Goal: Browse casually: Explore the website without a specific task or goal

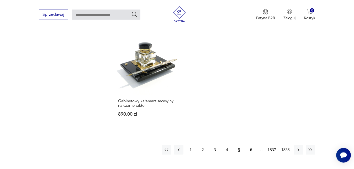
scroll to position [671, 0]
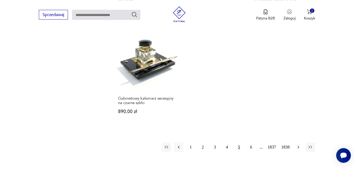
click at [300, 144] on icon "button" at bounding box center [298, 146] width 5 height 5
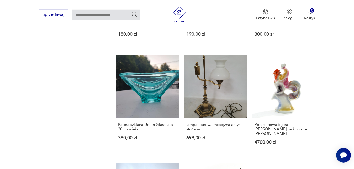
click at [299, 143] on div "książka z 1974r "abc robót szydełkowych" [PERSON_NAME] stan bdb- 20,00 zł Szkla…" at bounding box center [215, 51] width 199 height 630
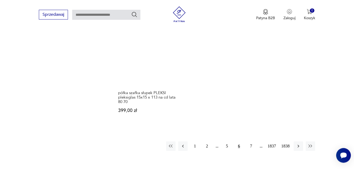
scroll to position [680, 0]
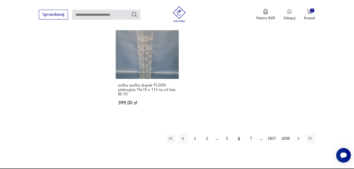
click at [299, 138] on icon "button" at bounding box center [299, 138] width 2 height 3
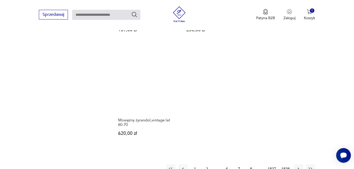
scroll to position [658, 0]
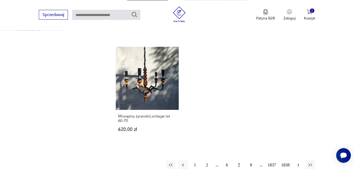
click at [298, 162] on icon "button" at bounding box center [298, 164] width 5 height 5
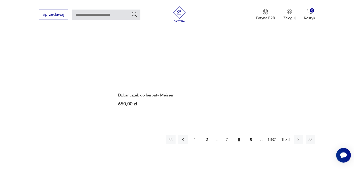
scroll to position [671, 0]
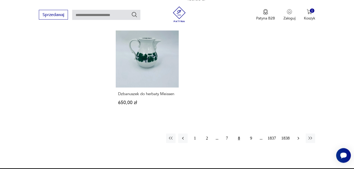
click at [298, 136] on icon "button" at bounding box center [298, 138] width 5 height 5
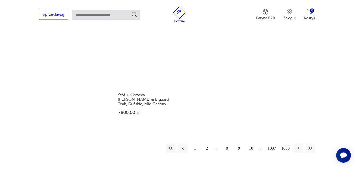
scroll to position [671, 0]
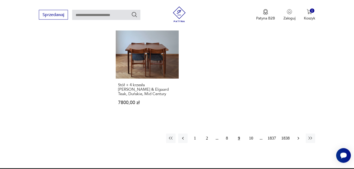
click at [298, 139] on icon "button" at bounding box center [298, 138] width 5 height 5
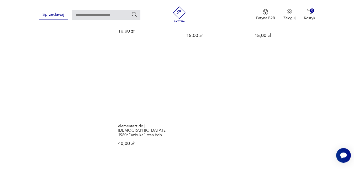
scroll to position [658, 0]
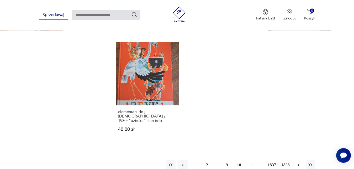
click at [299, 163] on icon "button" at bounding box center [299, 164] width 2 height 3
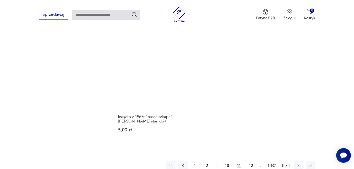
scroll to position [658, 0]
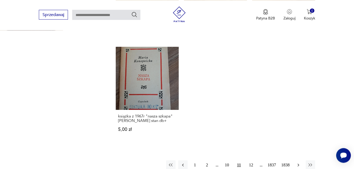
click at [298, 162] on icon "button" at bounding box center [298, 164] width 5 height 5
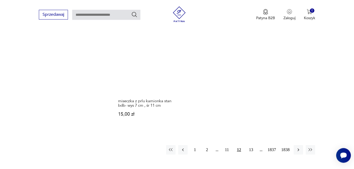
scroll to position [676, 0]
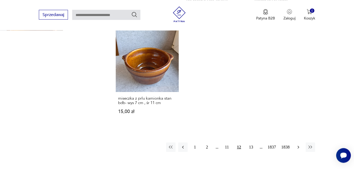
click at [298, 144] on icon "button" at bounding box center [298, 146] width 5 height 5
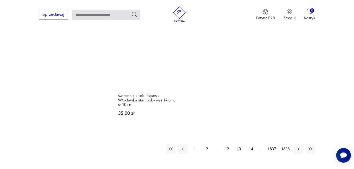
scroll to position [685, 0]
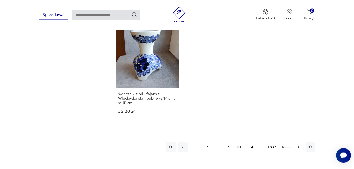
click at [298, 144] on icon "button" at bounding box center [298, 146] width 5 height 5
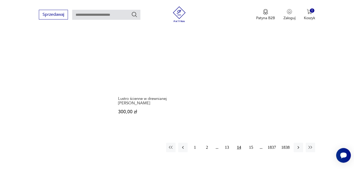
scroll to position [685, 0]
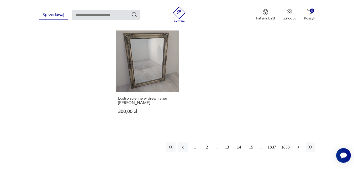
click at [300, 144] on icon "button" at bounding box center [298, 146] width 5 height 5
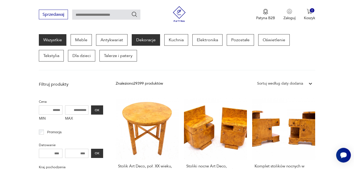
scroll to position [68, 0]
click at [151, 41] on p "Dekoracje" at bounding box center [146, 40] width 28 height 12
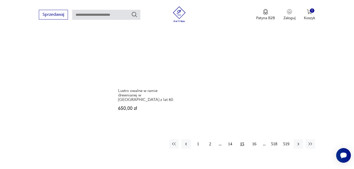
scroll to position [742, 0]
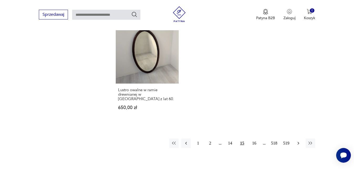
click at [298, 141] on icon "button" at bounding box center [298, 143] width 5 height 5
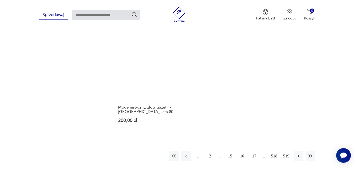
scroll to position [747, 0]
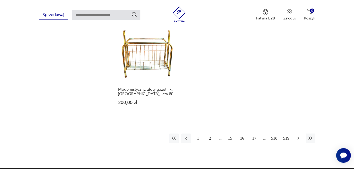
click at [298, 136] on icon "button" at bounding box center [298, 138] width 5 height 5
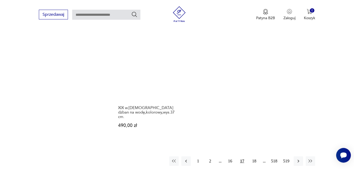
scroll to position [756, 0]
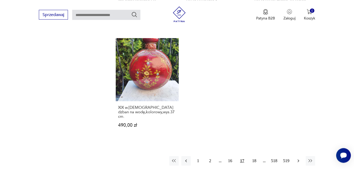
click at [298, 158] on icon "button" at bounding box center [298, 160] width 5 height 5
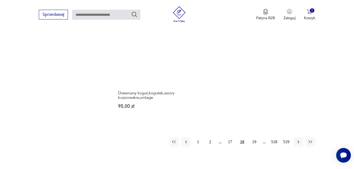
scroll to position [783, 0]
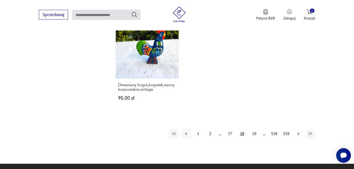
click at [298, 131] on icon "button" at bounding box center [298, 133] width 5 height 5
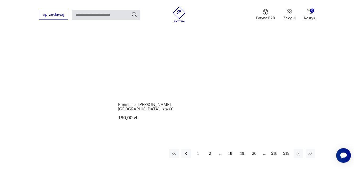
scroll to position [743, 0]
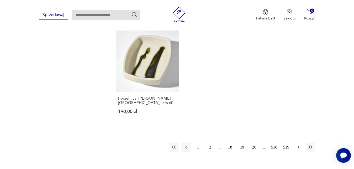
click at [299, 146] on icon "button" at bounding box center [299, 147] width 2 height 3
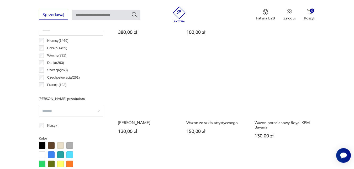
scroll to position [287, 0]
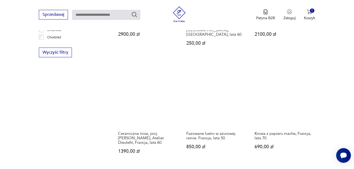
scroll to position [502, 0]
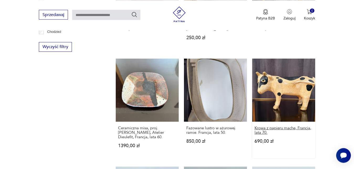
click at [305, 126] on h3 "Krowa z papieru mache, Francja, lata 70." at bounding box center [284, 130] width 58 height 9
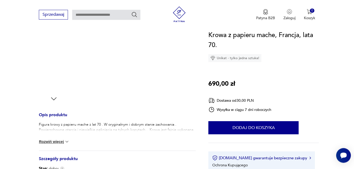
scroll to position [147, 0]
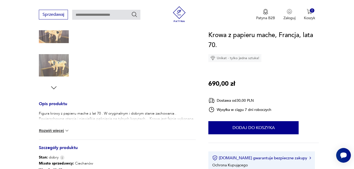
click at [69, 131] on img at bounding box center [66, 130] width 5 height 5
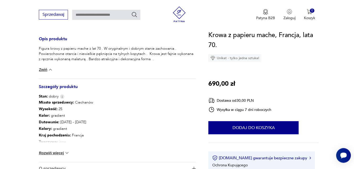
scroll to position [228, 0]
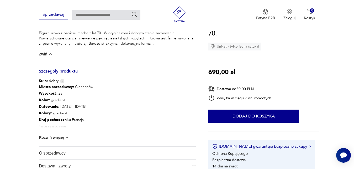
click at [69, 138] on img at bounding box center [66, 137] width 5 height 5
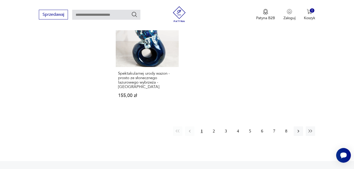
scroll to position [768, 0]
click at [299, 129] on icon "button" at bounding box center [299, 130] width 2 height 3
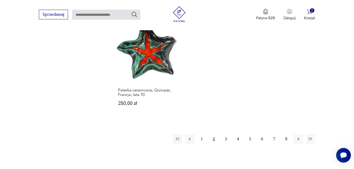
scroll to position [787, 0]
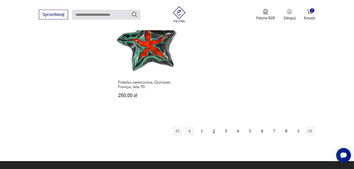
click at [299, 130] on icon "button" at bounding box center [299, 131] width 2 height 3
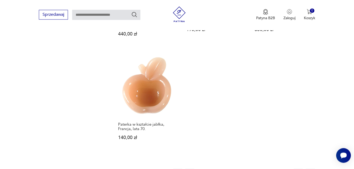
scroll to position [716, 0]
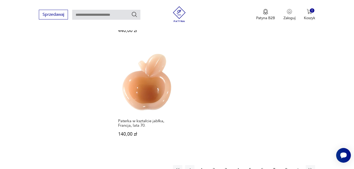
click at [297, 167] on icon "button" at bounding box center [298, 169] width 5 height 5
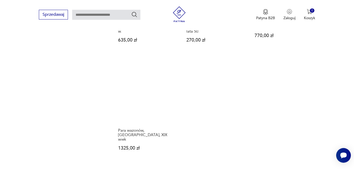
scroll to position [720, 0]
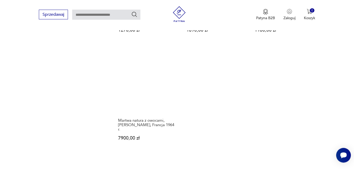
scroll to position [729, 0]
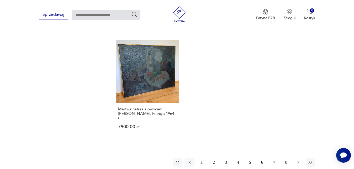
click at [298, 160] on icon "button" at bounding box center [298, 162] width 5 height 5
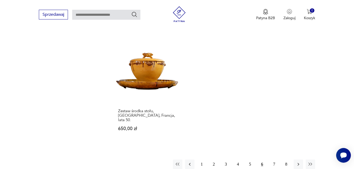
scroll to position [756, 0]
click at [299, 162] on icon "button" at bounding box center [299, 163] width 2 height 3
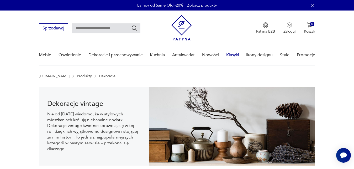
click at [234, 55] on link "Klasyki" at bounding box center [232, 55] width 13 height 20
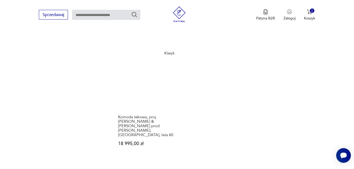
scroll to position [658, 0]
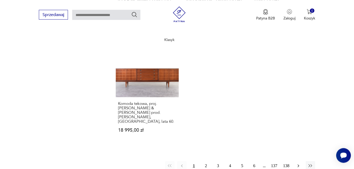
click at [300, 163] on icon "button" at bounding box center [298, 165] width 5 height 5
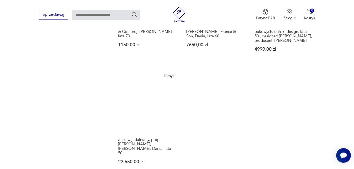
scroll to position [623, 0]
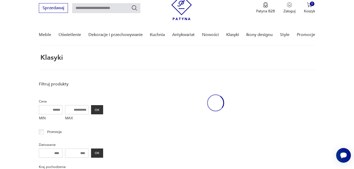
scroll to position [20, 0]
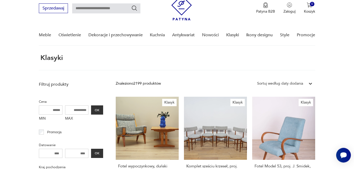
click at [310, 85] on icon at bounding box center [310, 83] width 5 height 5
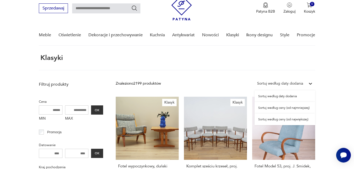
scroll to position [20, 0]
click at [296, 107] on div "Sortuj według ceny (od najmniejszej)" at bounding box center [285, 108] width 61 height 12
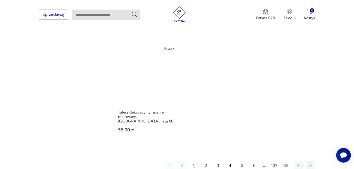
scroll to position [609, 0]
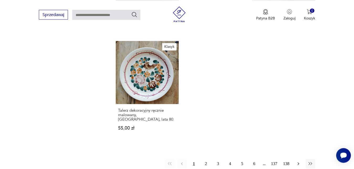
click at [299, 161] on icon "button" at bounding box center [298, 163] width 5 height 5
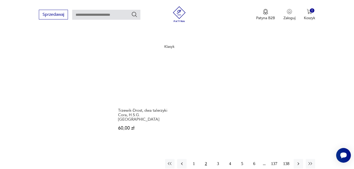
scroll to position [623, 0]
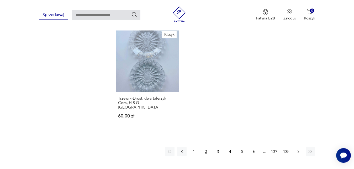
click at [301, 149] on icon "button" at bounding box center [298, 151] width 5 height 5
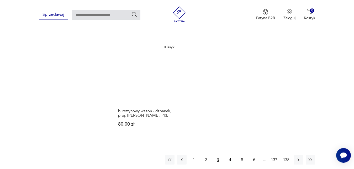
scroll to position [627, 0]
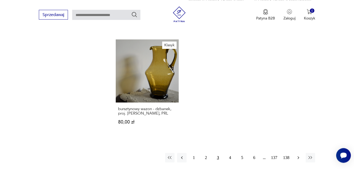
click at [298, 155] on icon "button" at bounding box center [298, 157] width 5 height 5
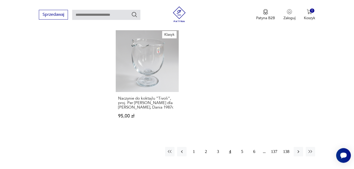
scroll to position [650, 0]
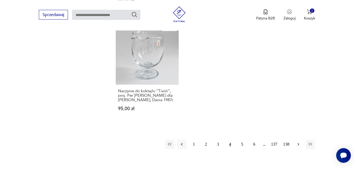
click at [298, 143] on icon "button" at bounding box center [299, 144] width 2 height 3
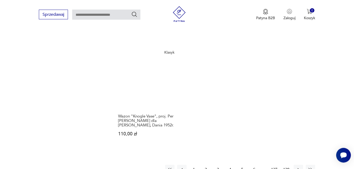
scroll to position [623, 0]
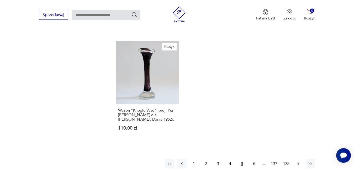
click at [298, 162] on icon "button" at bounding box center [299, 163] width 2 height 3
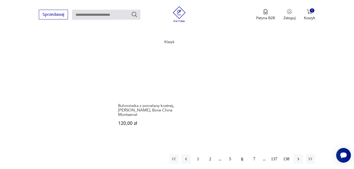
scroll to position [650, 0]
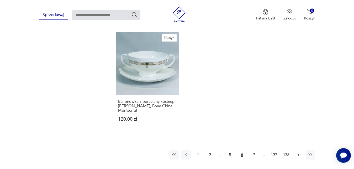
click at [298, 152] on icon "button" at bounding box center [298, 154] width 5 height 5
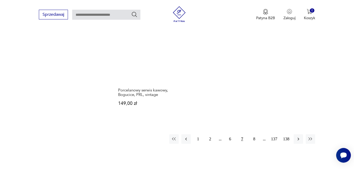
scroll to position [636, 0]
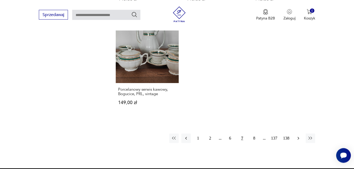
click at [299, 136] on icon "button" at bounding box center [298, 138] width 5 height 5
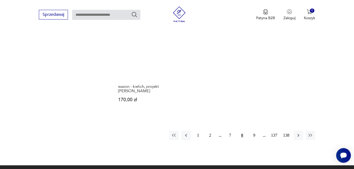
scroll to position [663, 0]
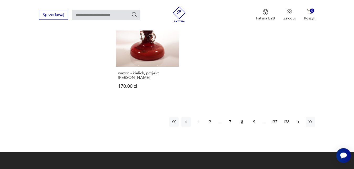
click at [300, 122] on icon "button" at bounding box center [298, 121] width 5 height 5
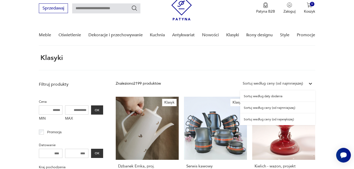
scroll to position [20, 0]
click at [312, 84] on icon at bounding box center [310, 83] width 5 height 5
click at [295, 121] on div "Sortuj według ceny (od największej)" at bounding box center [277, 119] width 75 height 12
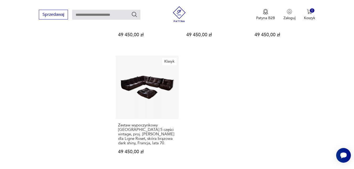
scroll to position [676, 0]
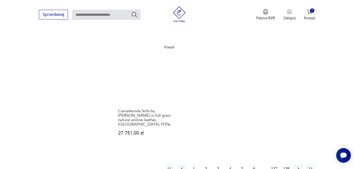
scroll to position [663, 0]
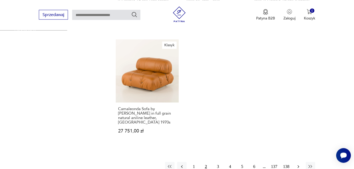
click at [300, 164] on icon "button" at bounding box center [298, 166] width 5 height 5
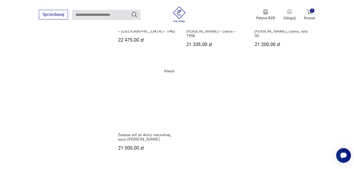
scroll to position [650, 0]
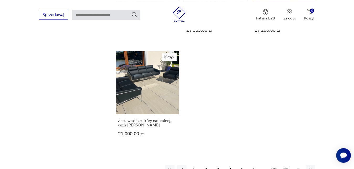
click at [297, 167] on icon "button" at bounding box center [298, 169] width 5 height 5
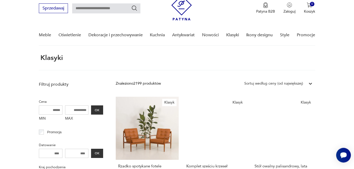
scroll to position [20, 0]
